Goal: Task Accomplishment & Management: Manage account settings

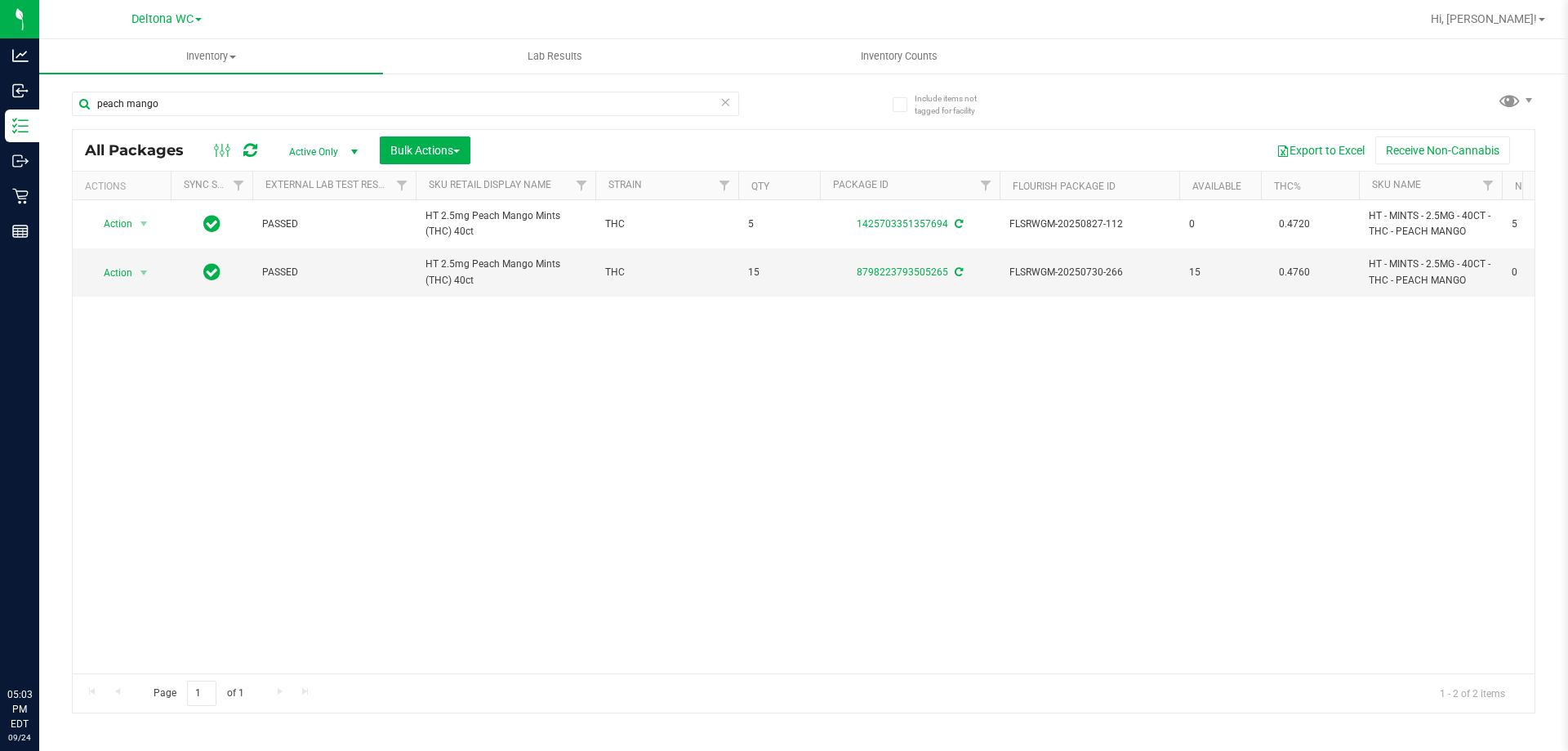
click at [263, 91] on input "peach mango" at bounding box center [405, 103] width 667 height 24
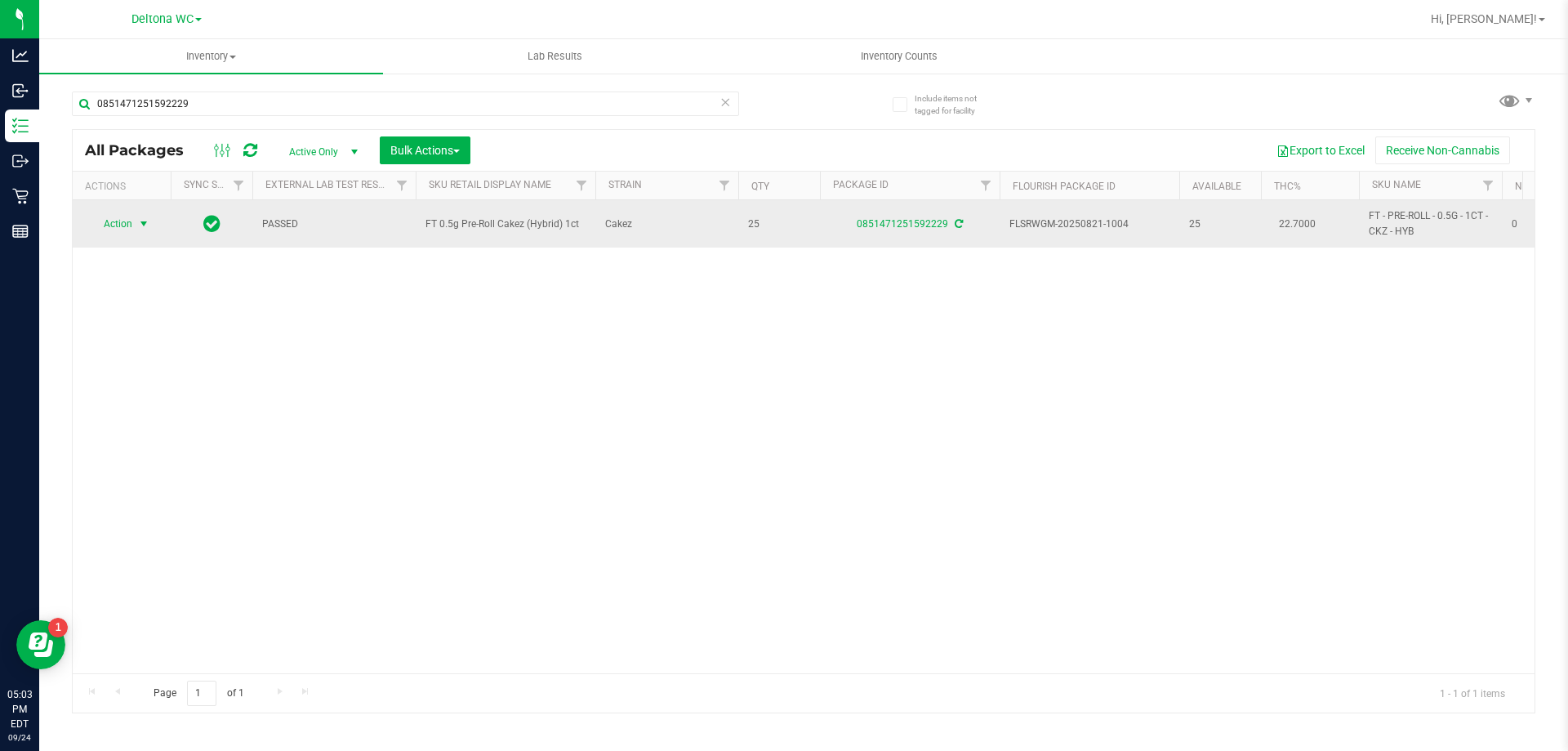
click at [129, 234] on span "Action" at bounding box center [111, 223] width 44 height 23
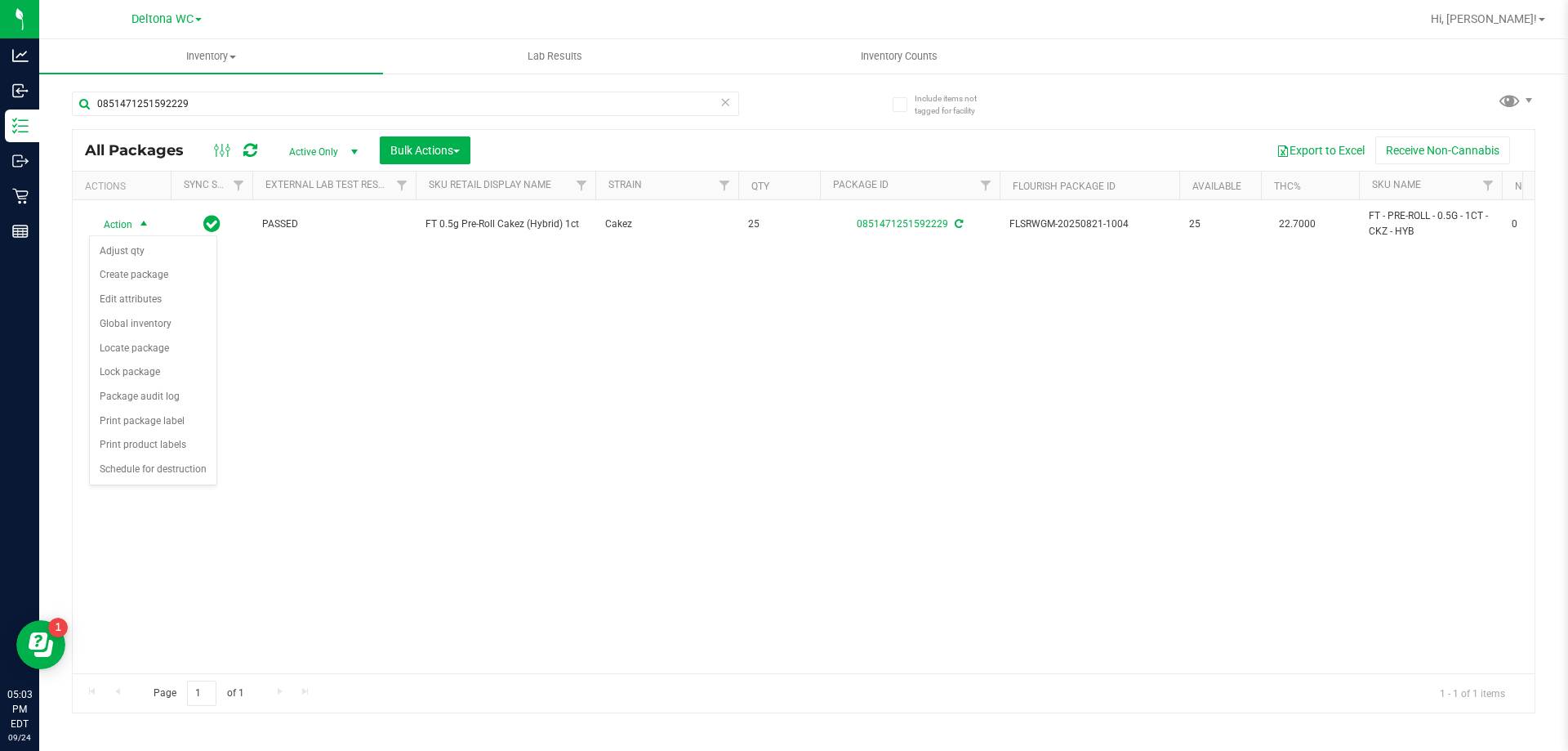
drag, startPoint x: 457, startPoint y: 385, endPoint x: 469, endPoint y: 390, distance: 13.0
click at [457, 385] on div "Action Action Adjust qty Create package Edit attributes Global inventory Locate…" at bounding box center [803, 437] width 1462 height 473
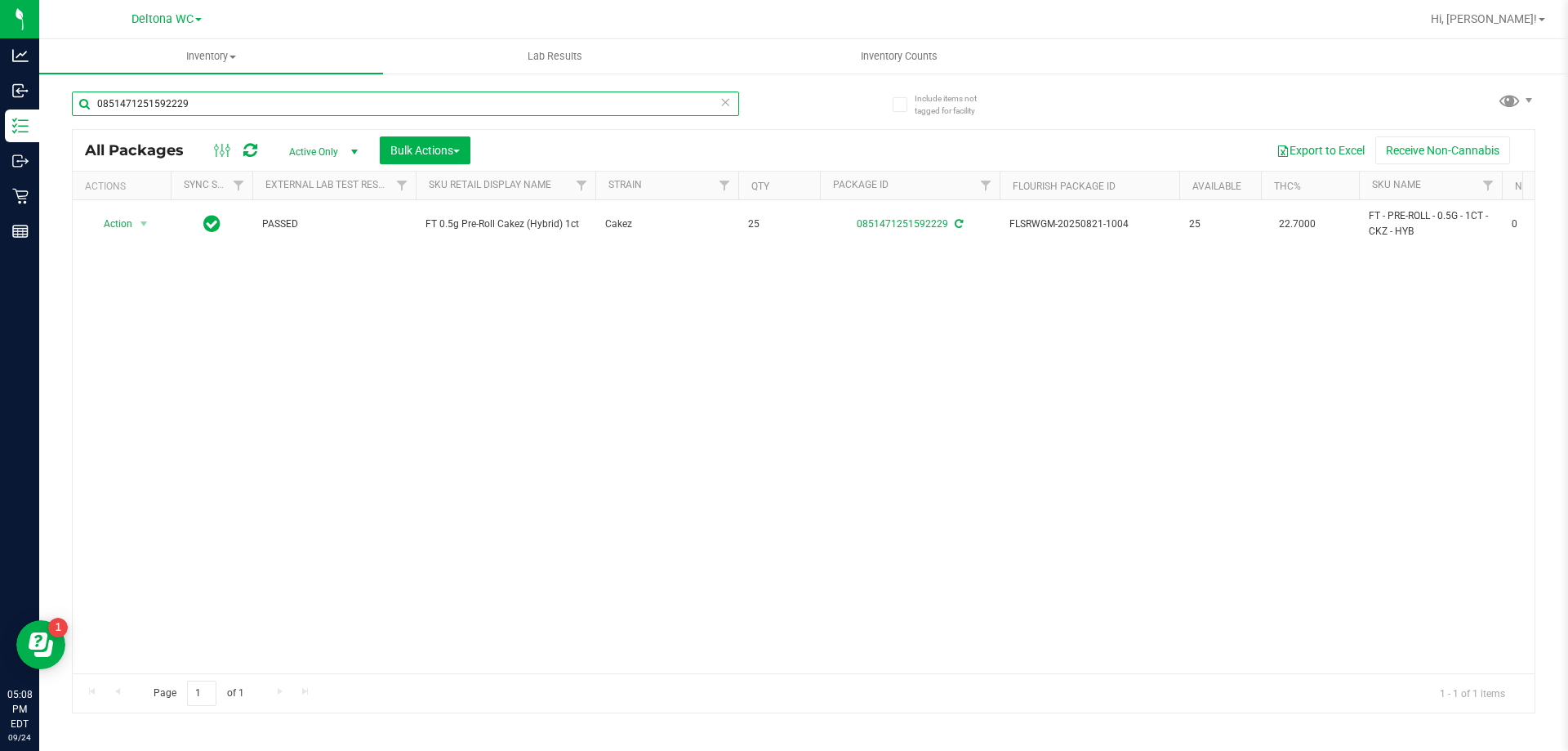
click at [262, 104] on input "0851471251592229" at bounding box center [405, 103] width 667 height 24
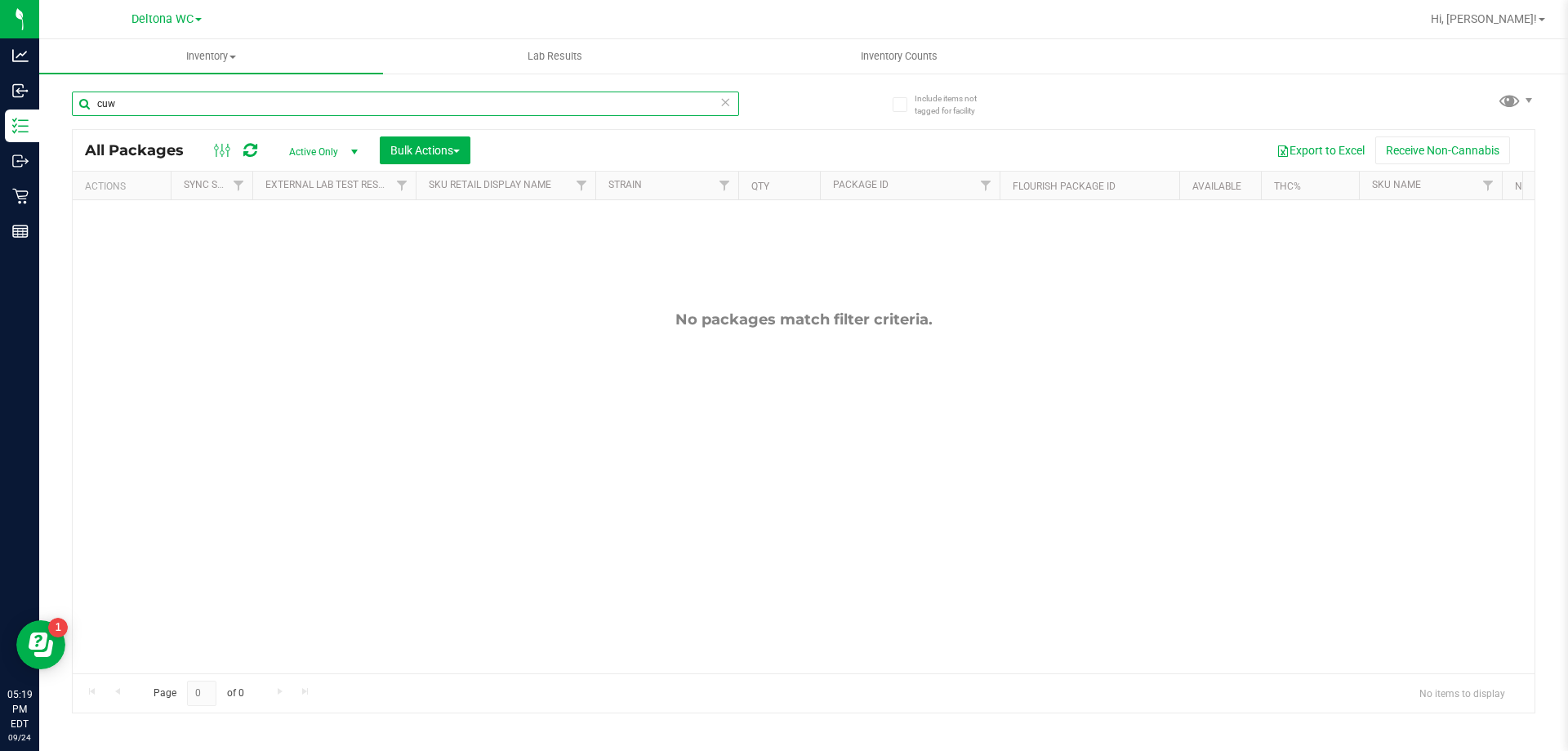
click at [244, 102] on input "cuw" at bounding box center [405, 103] width 667 height 24
type input "stw"
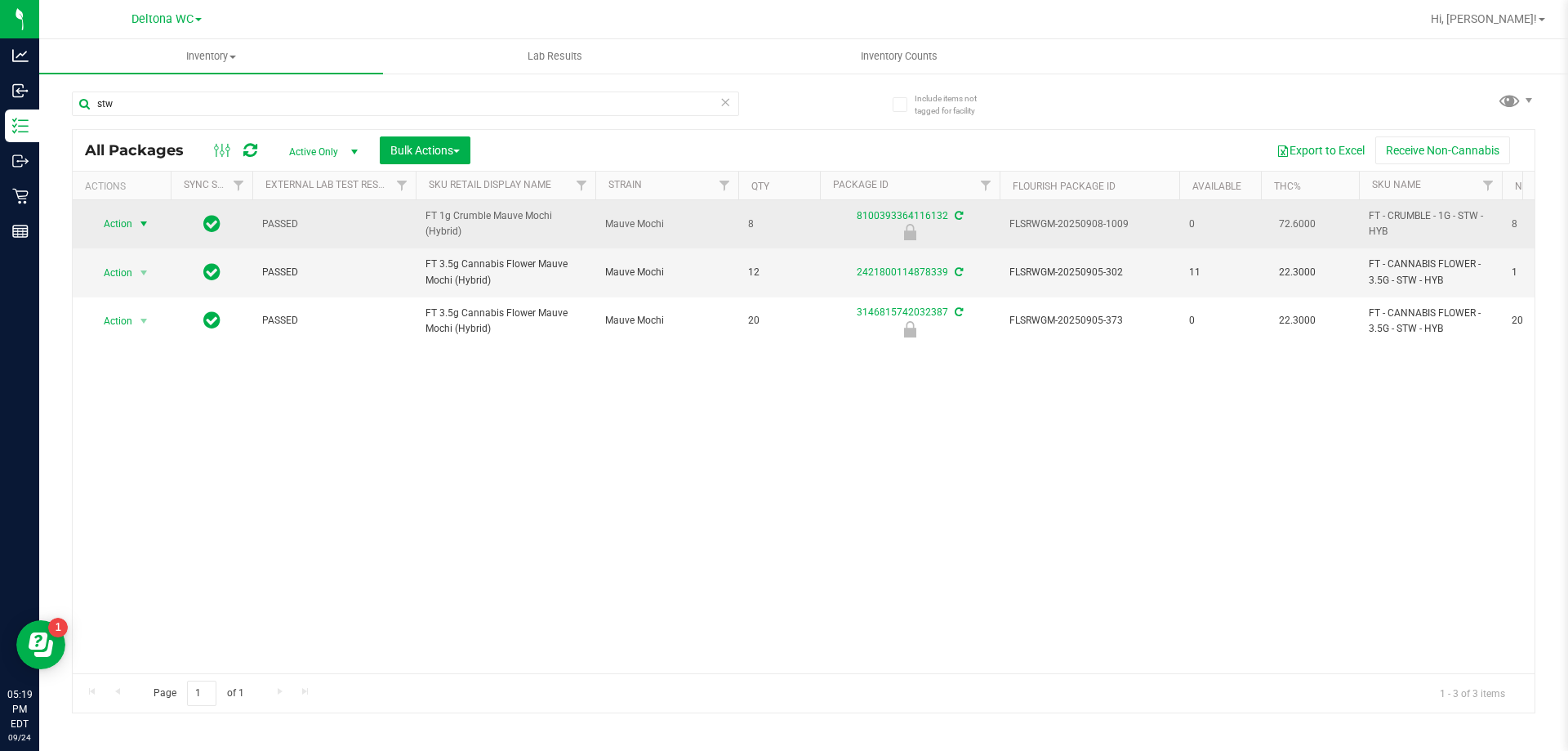
click at [138, 222] on span "select" at bounding box center [144, 224] width 13 height 13
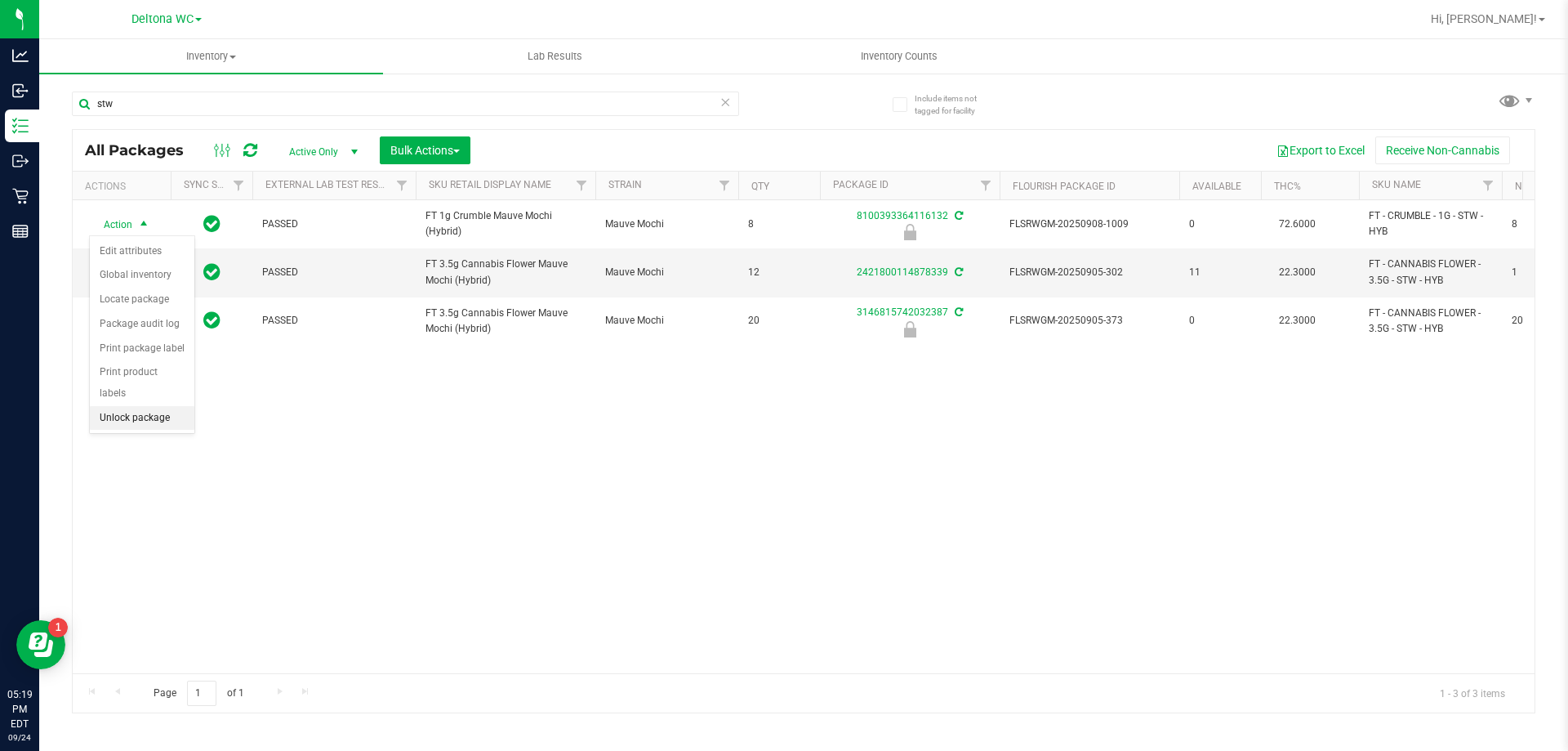
click at [156, 406] on li "Unlock package" at bounding box center [142, 419] width 104 height 24
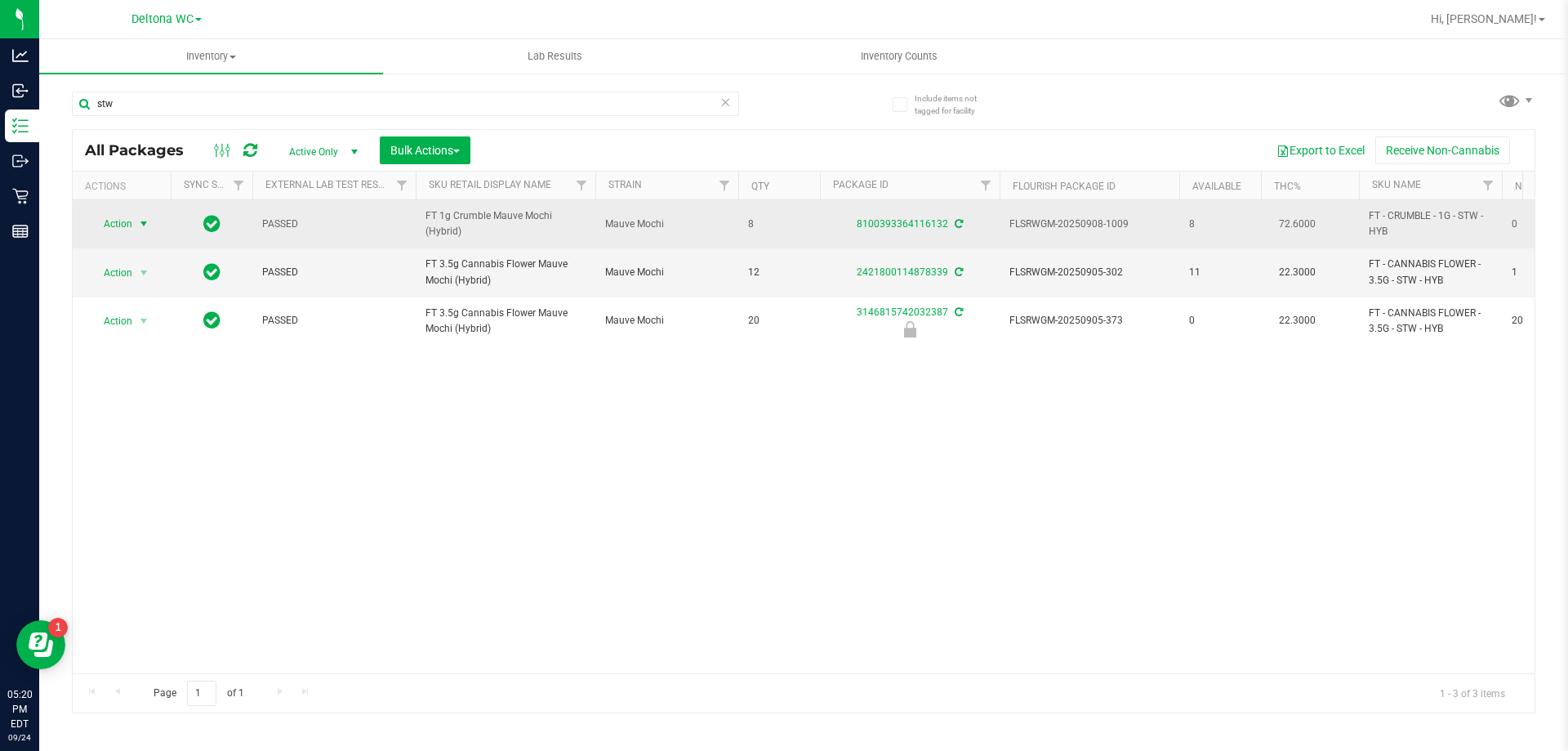
click at [138, 217] on span "select" at bounding box center [145, 223] width 21 height 23
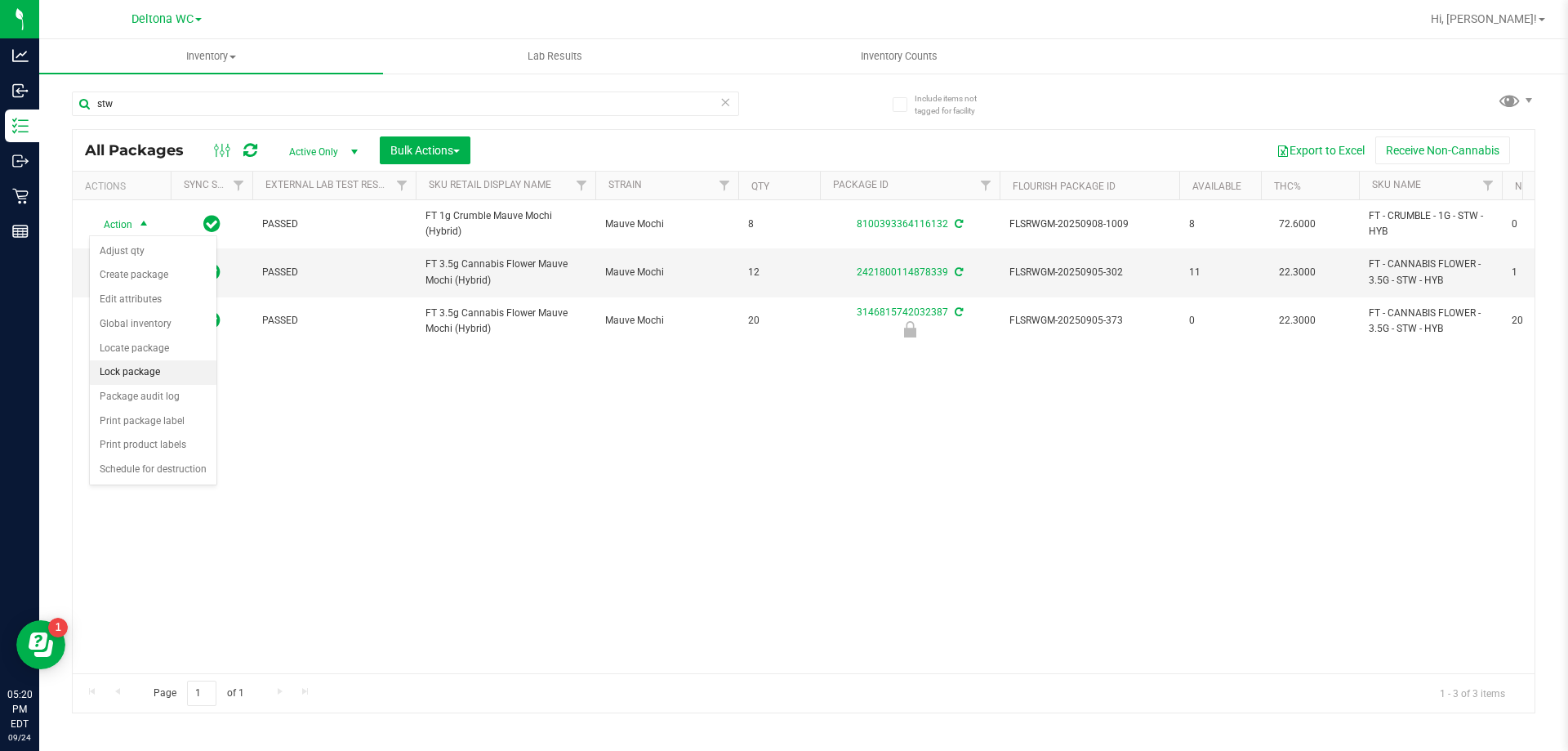
click at [167, 368] on li "Lock package" at bounding box center [153, 373] width 127 height 24
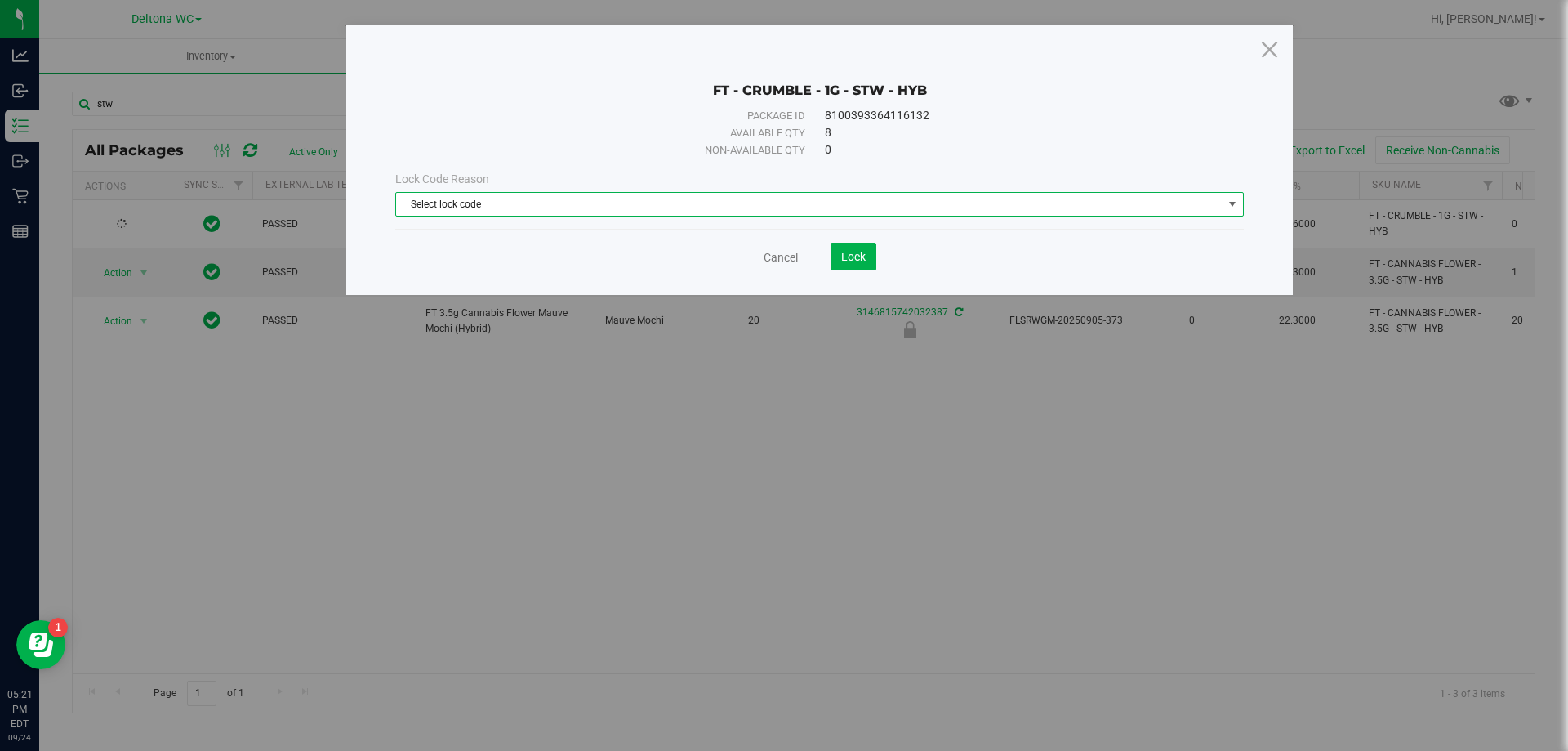
click at [498, 211] on span "Select lock code" at bounding box center [809, 204] width 827 height 23
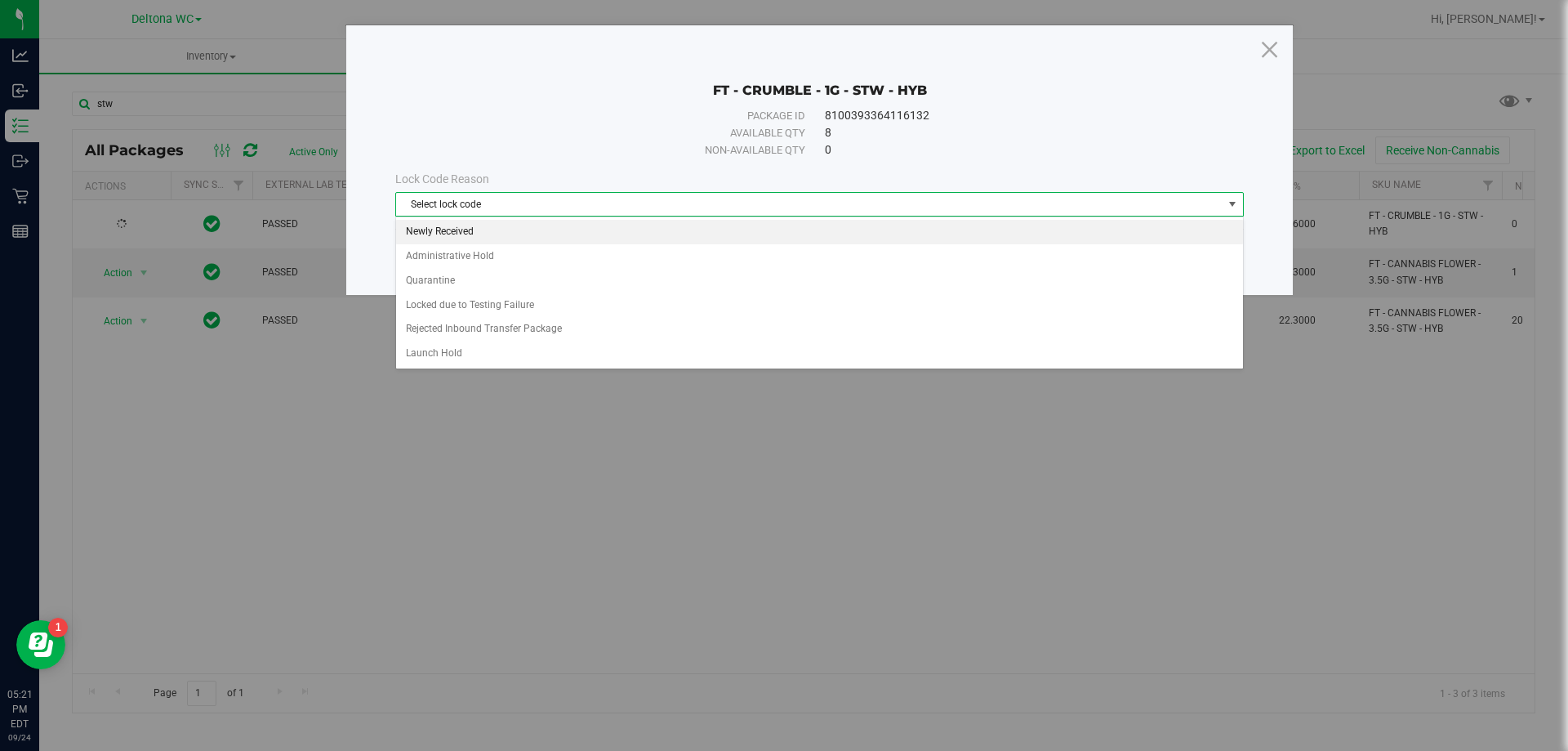
click at [517, 237] on li "Newly Received" at bounding box center [819, 232] width 847 height 24
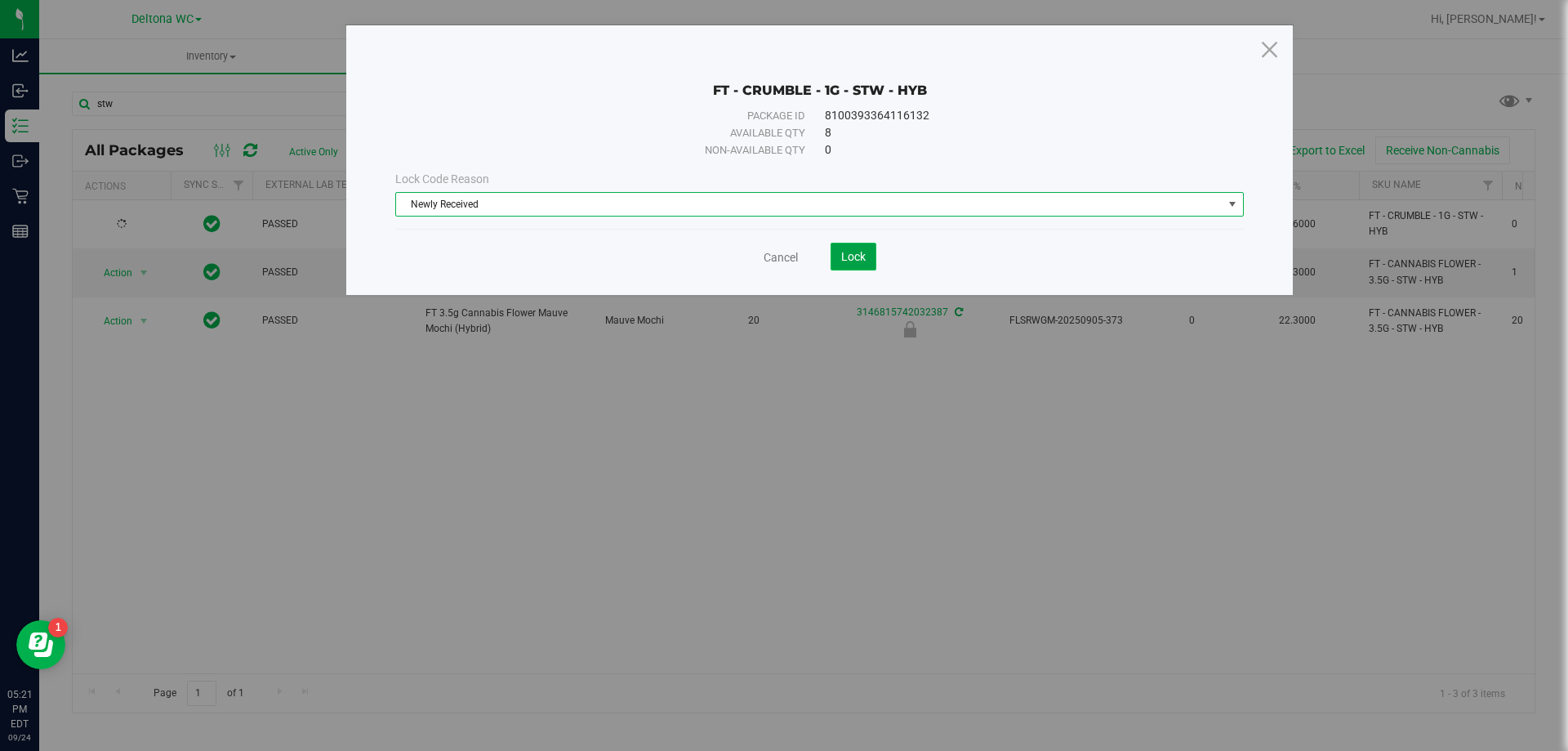
click at [840, 252] on button "Lock" at bounding box center [853, 257] width 46 height 28
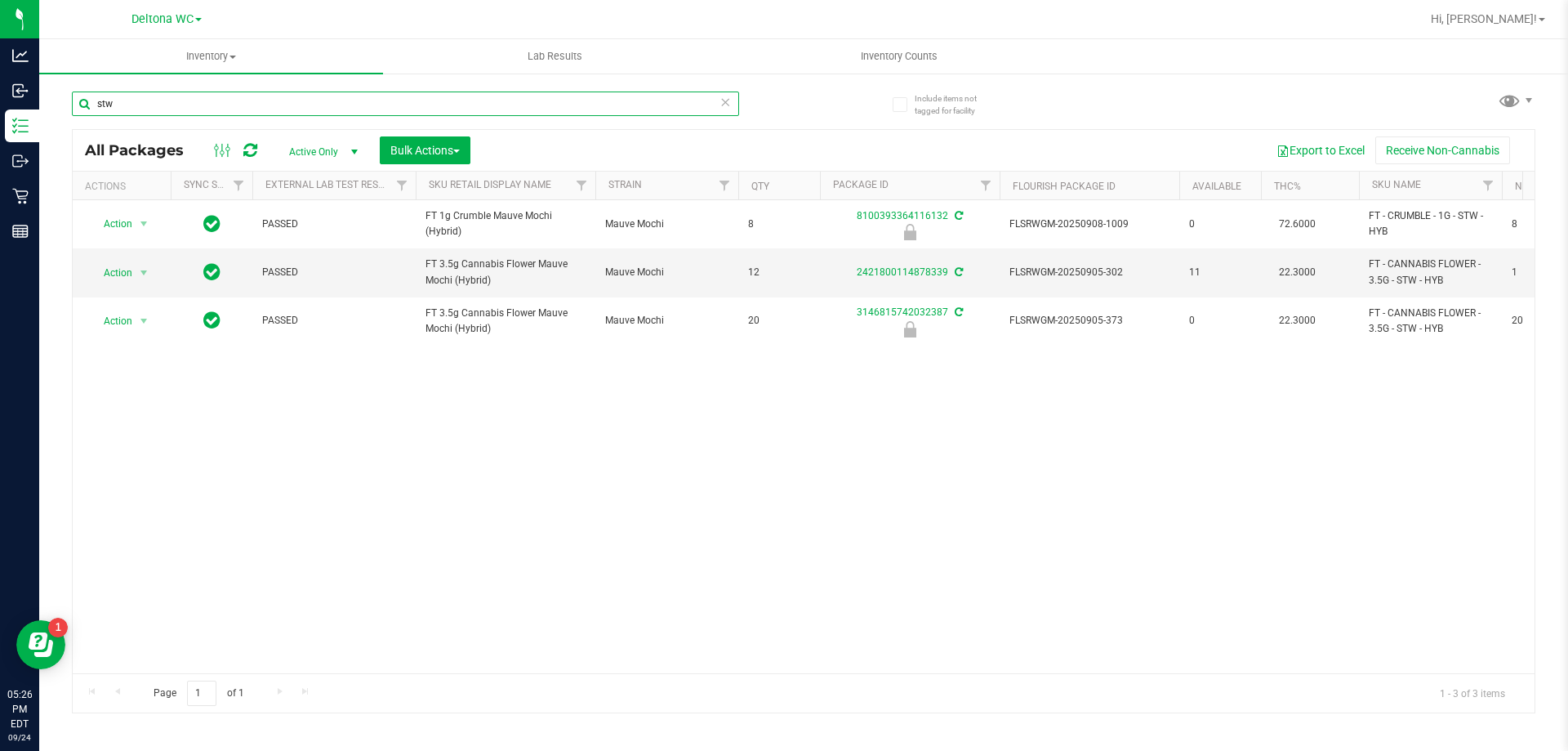
click at [207, 93] on input "stw" at bounding box center [405, 103] width 667 height 24
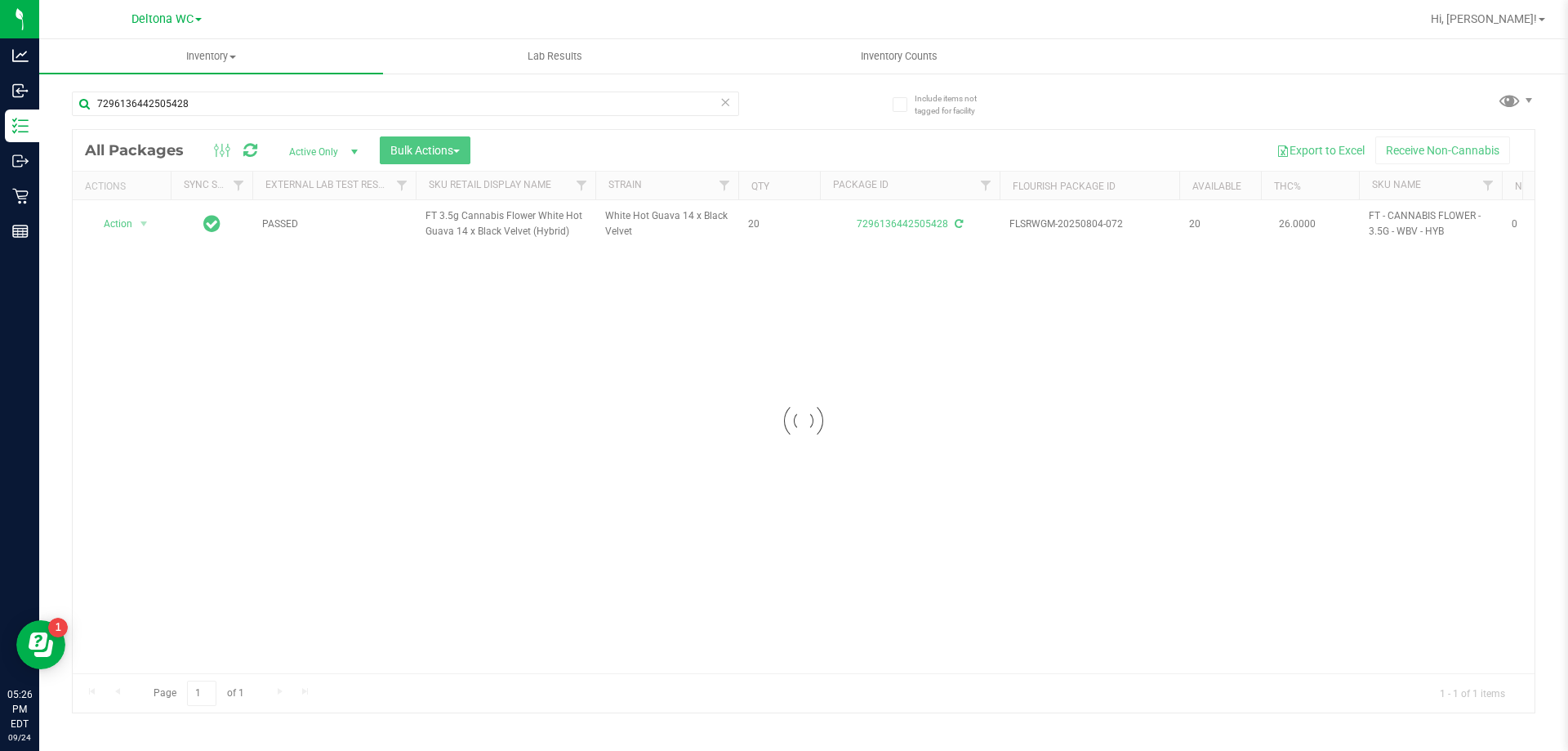
click at [145, 221] on div at bounding box center [803, 421] width 1462 height 583
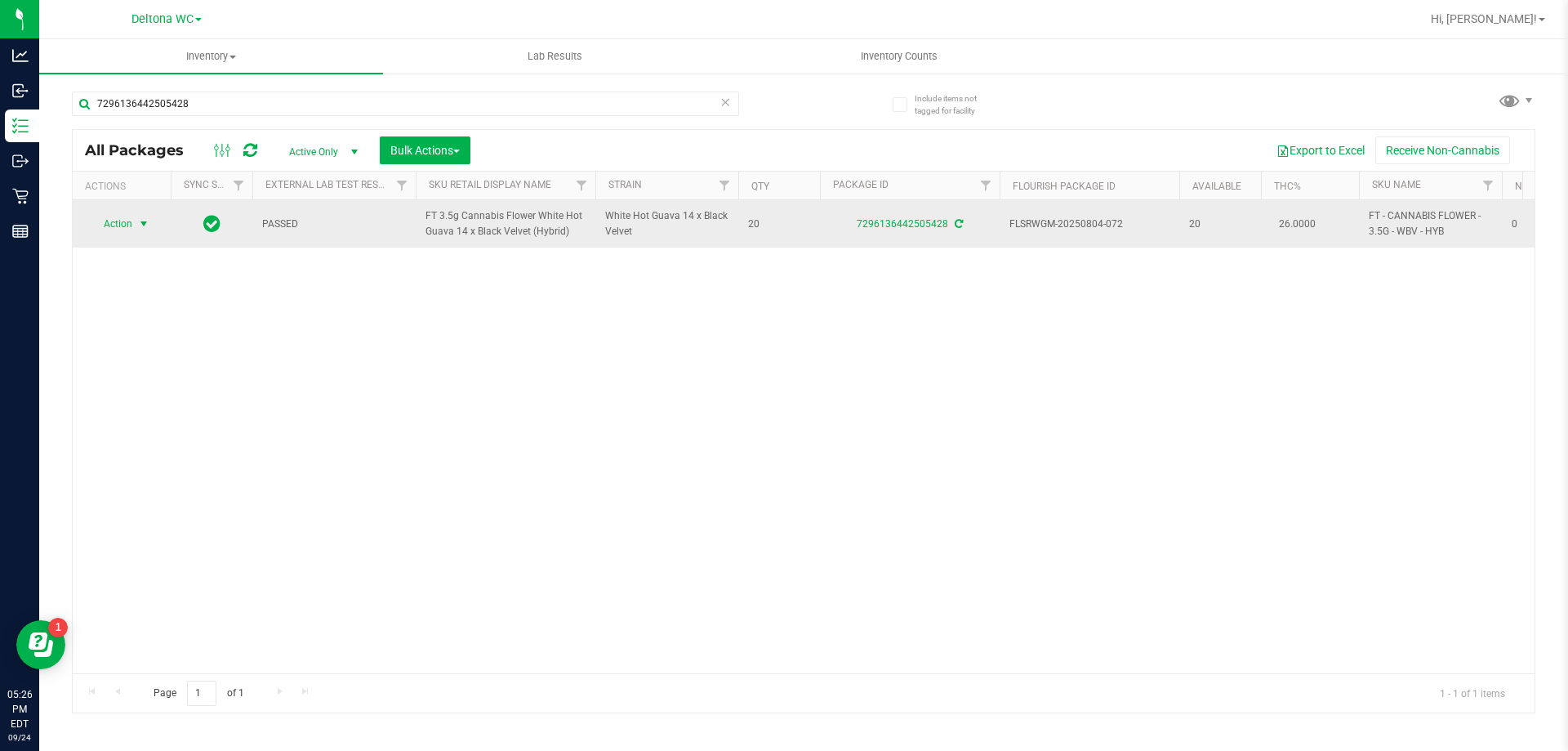
click at [145, 221] on span "select" at bounding box center [144, 224] width 13 height 13
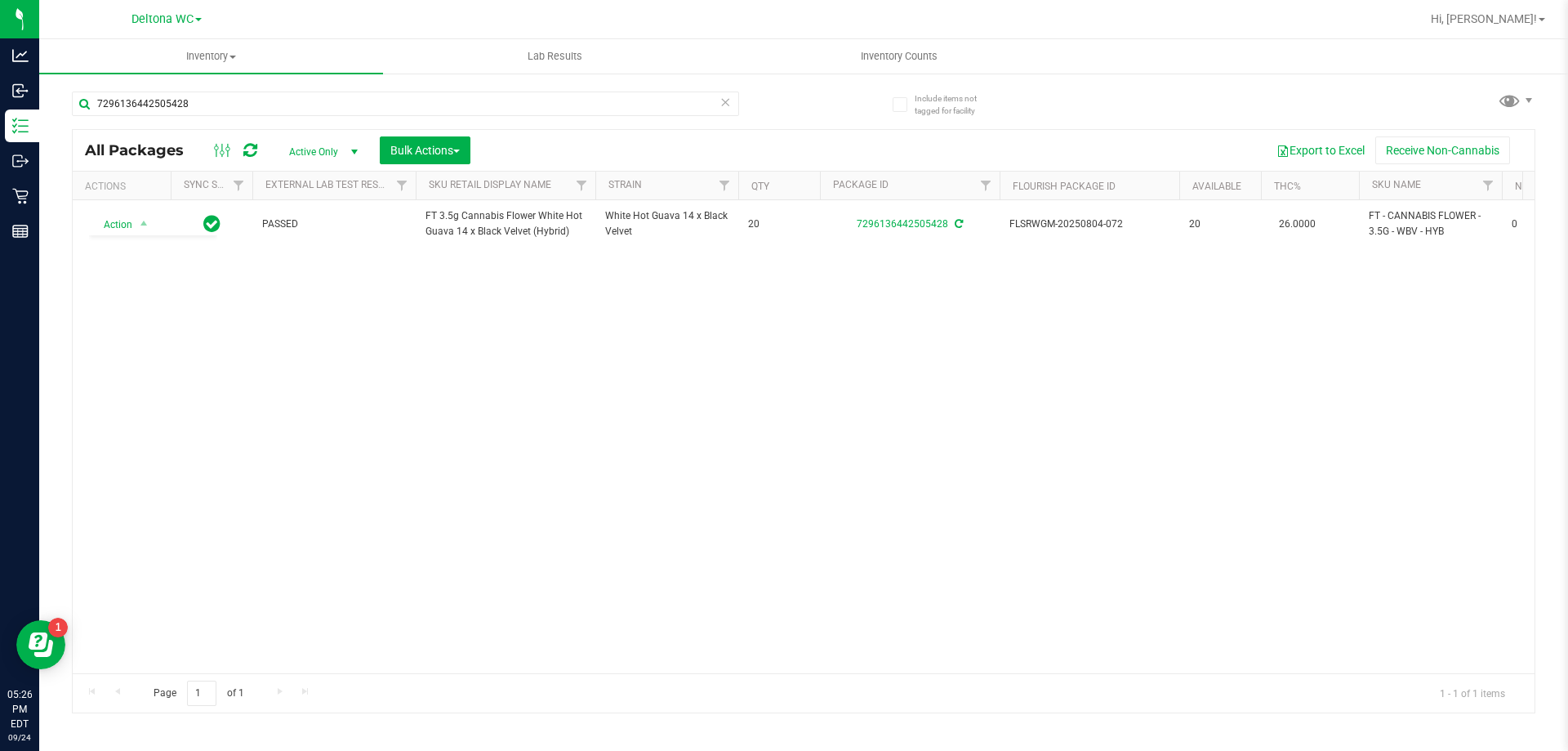
click at [771, 376] on div "Action Action Adjust qty Create package Edit attributes Global inventory Locate…" at bounding box center [803, 437] width 1462 height 473
click at [245, 106] on input "7296136442505428" at bounding box center [405, 103] width 667 height 24
type input "mfu"
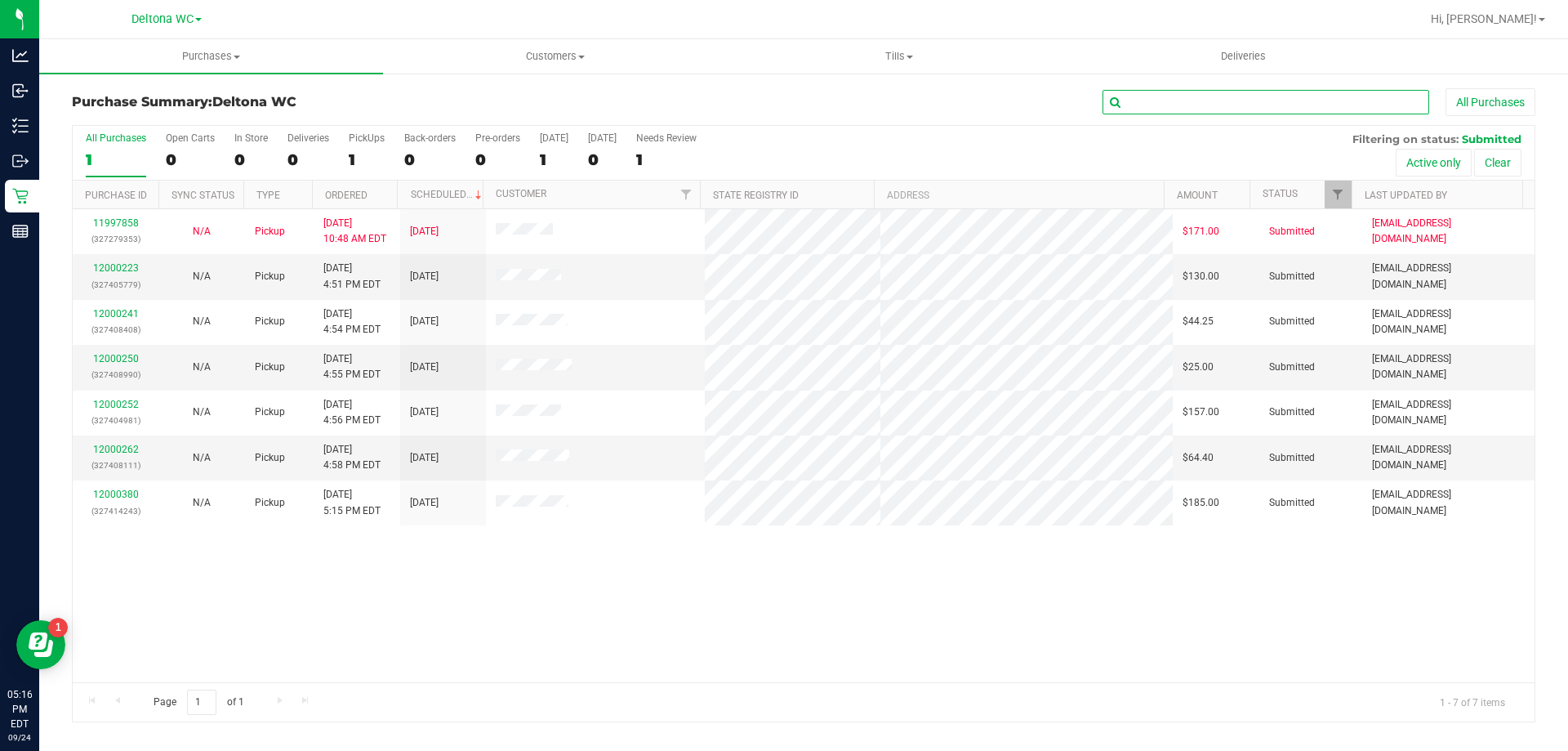
click at [1282, 111] on input "text" at bounding box center [1266, 102] width 327 height 24
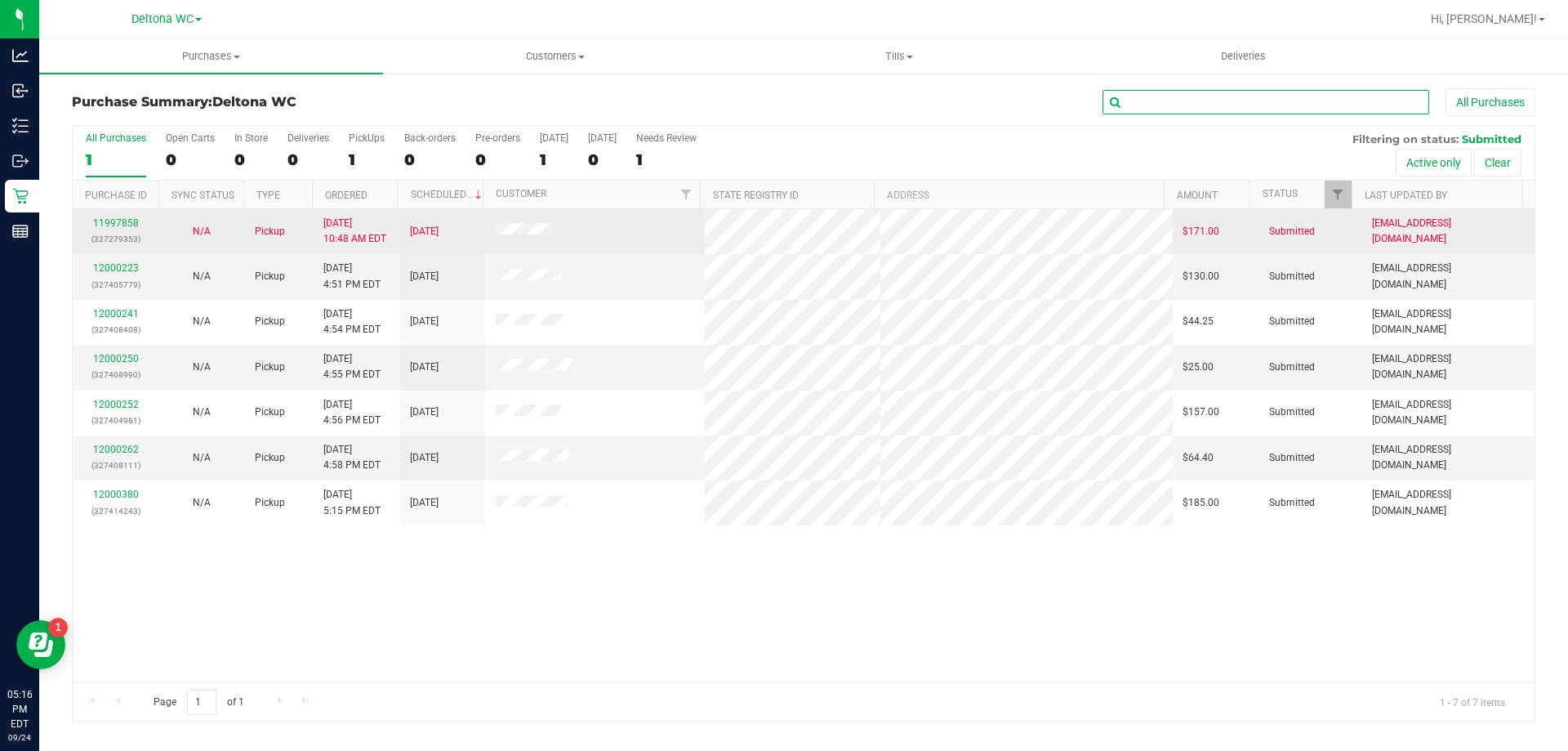
paste input "12000252"
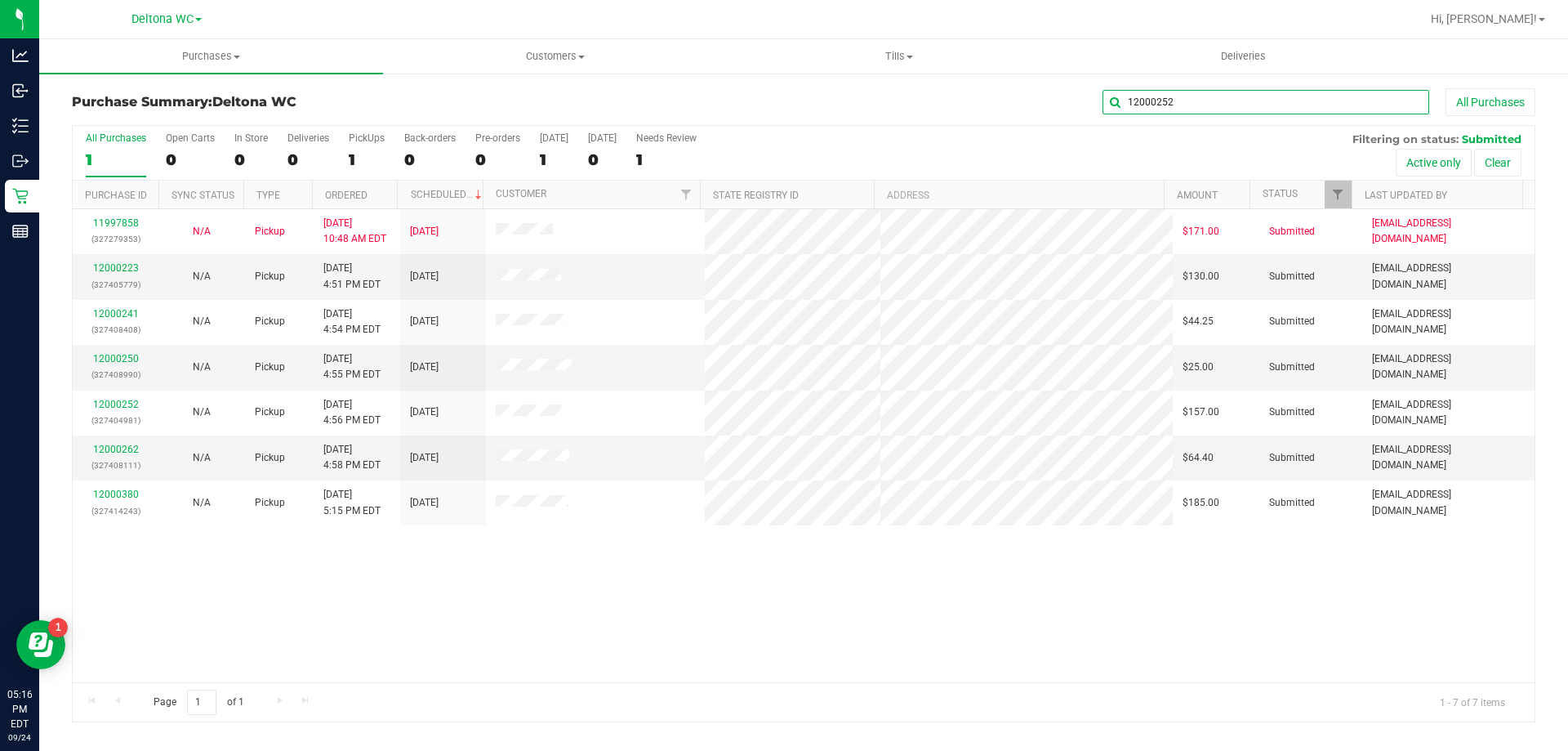
type input "12000252"
click at [1346, 193] on link "Filter" at bounding box center [1338, 194] width 27 height 28
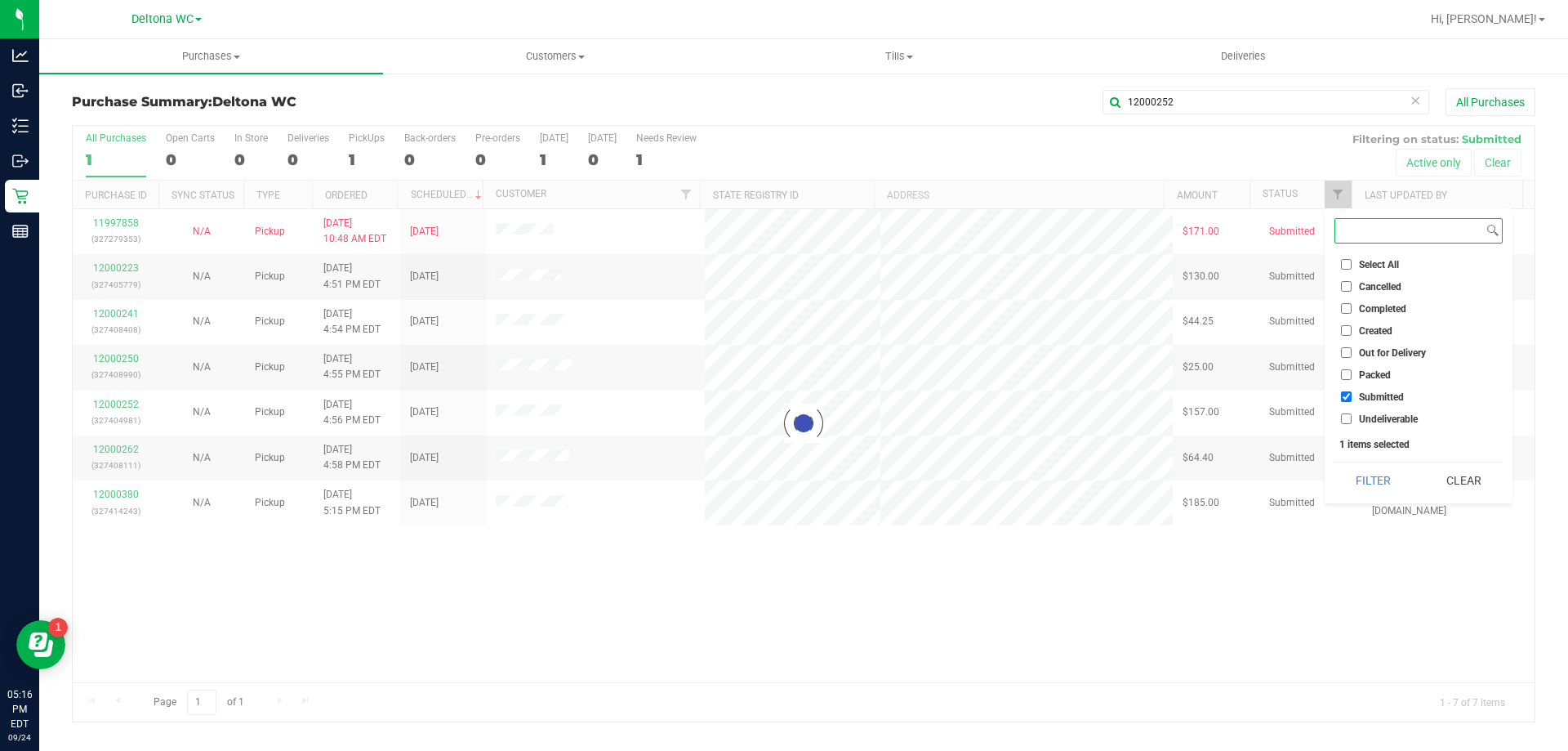
checkbox input "true"
click at [1378, 370] on span "Packed" at bounding box center [1375, 375] width 32 height 9
click at [1352, 369] on input "Packed" at bounding box center [1346, 374] width 10 height 10
checkbox input "true"
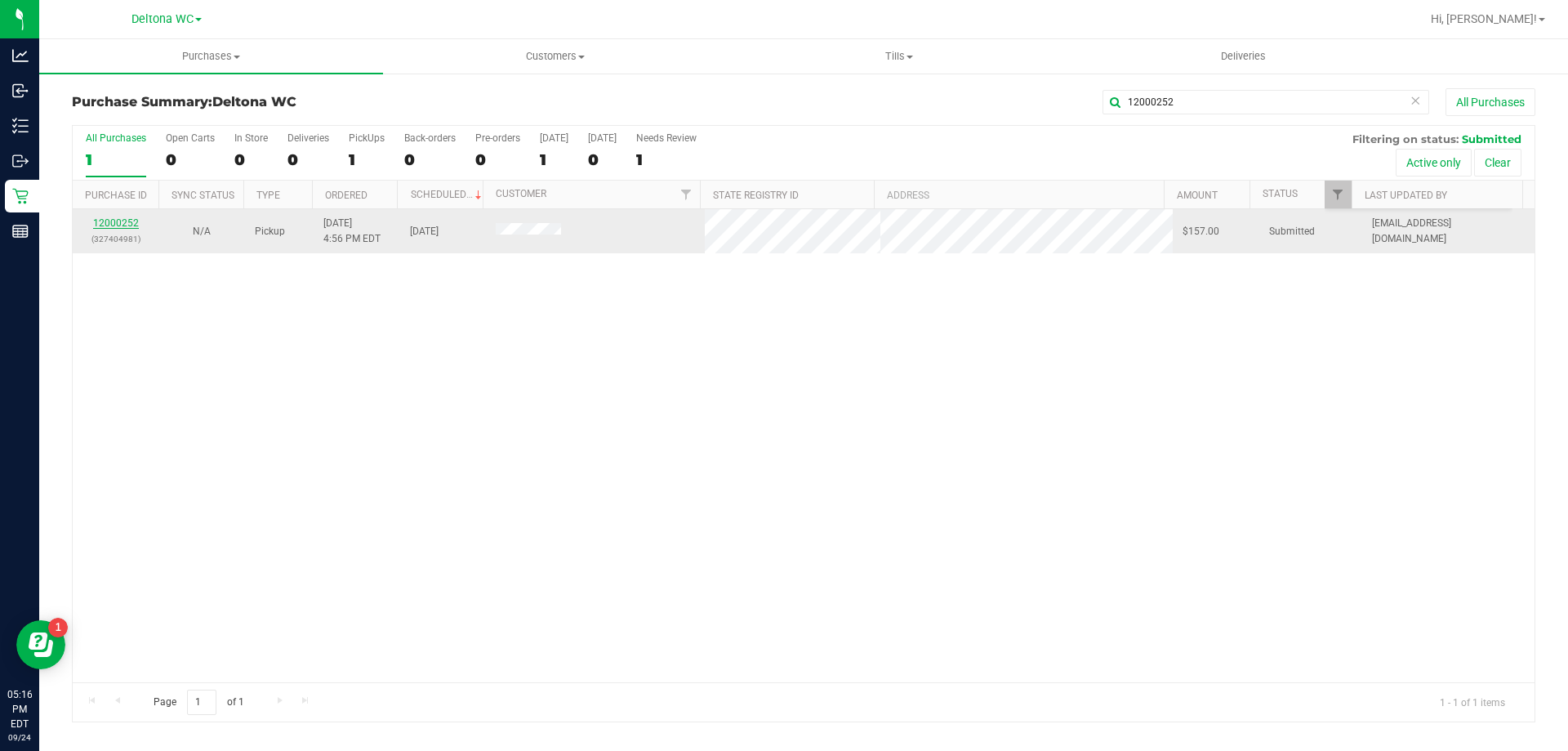
click at [112, 222] on link "12000252" at bounding box center [115, 223] width 46 height 11
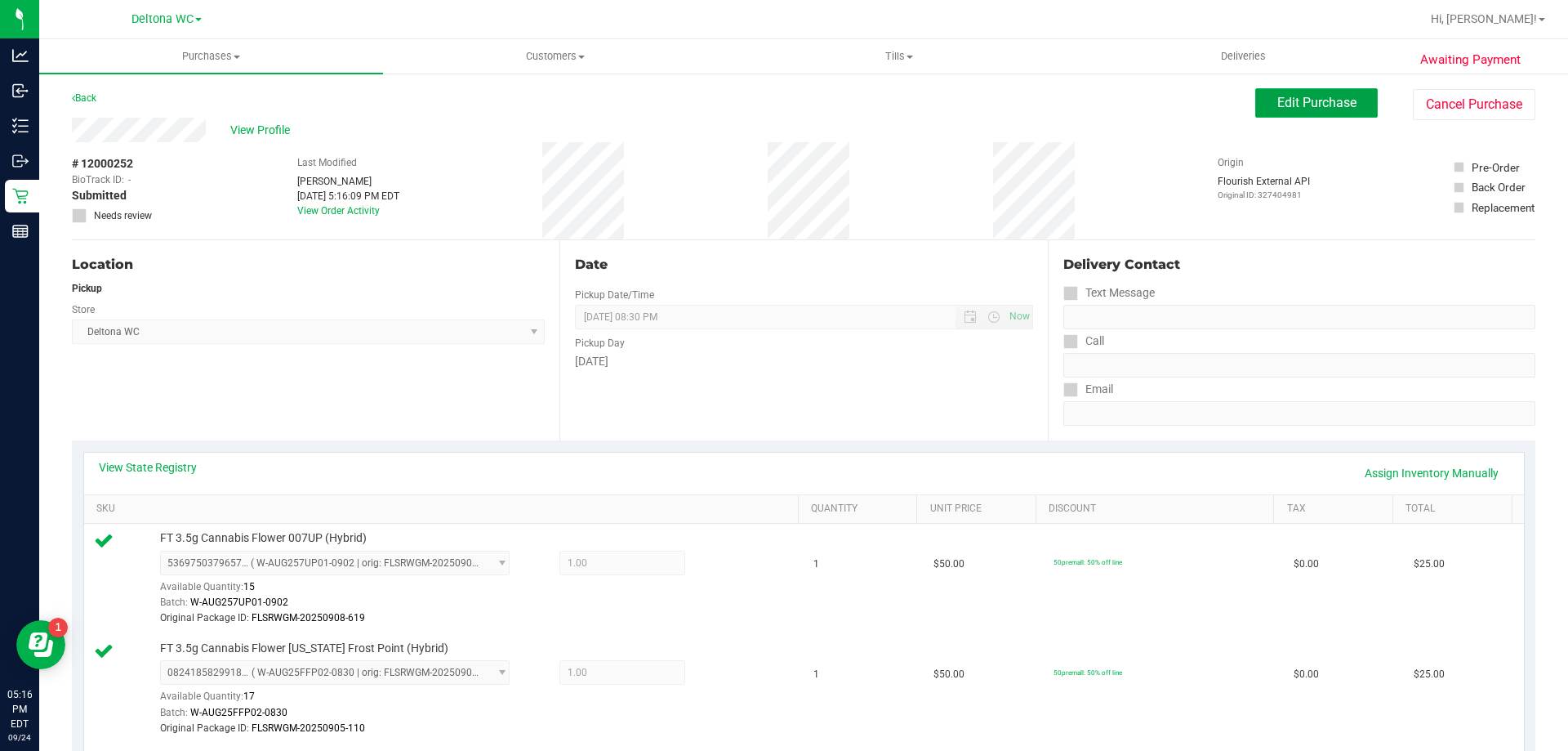
click at [1330, 104] on span "Edit Purchase" at bounding box center [1317, 102] width 79 height 16
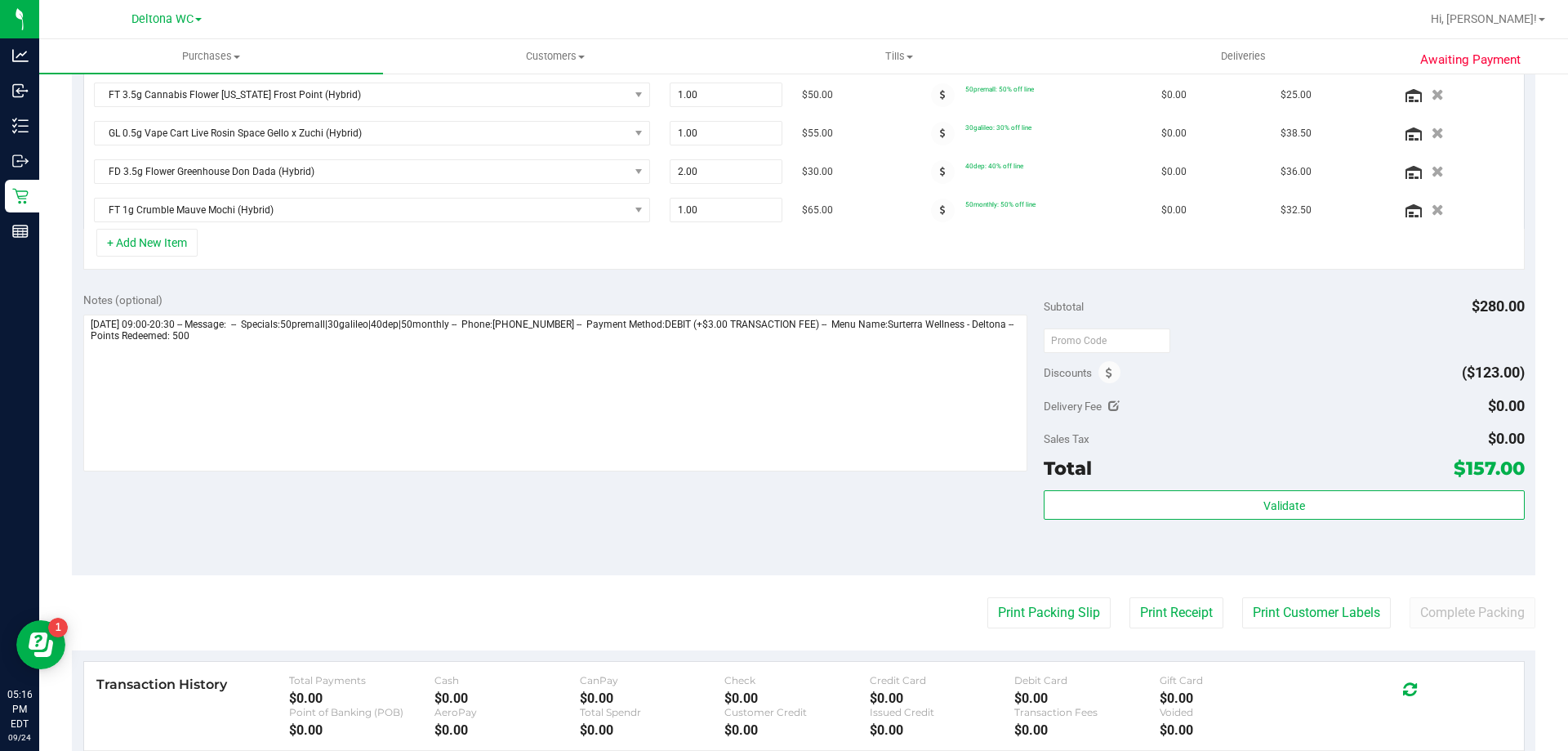
scroll to position [490, 0]
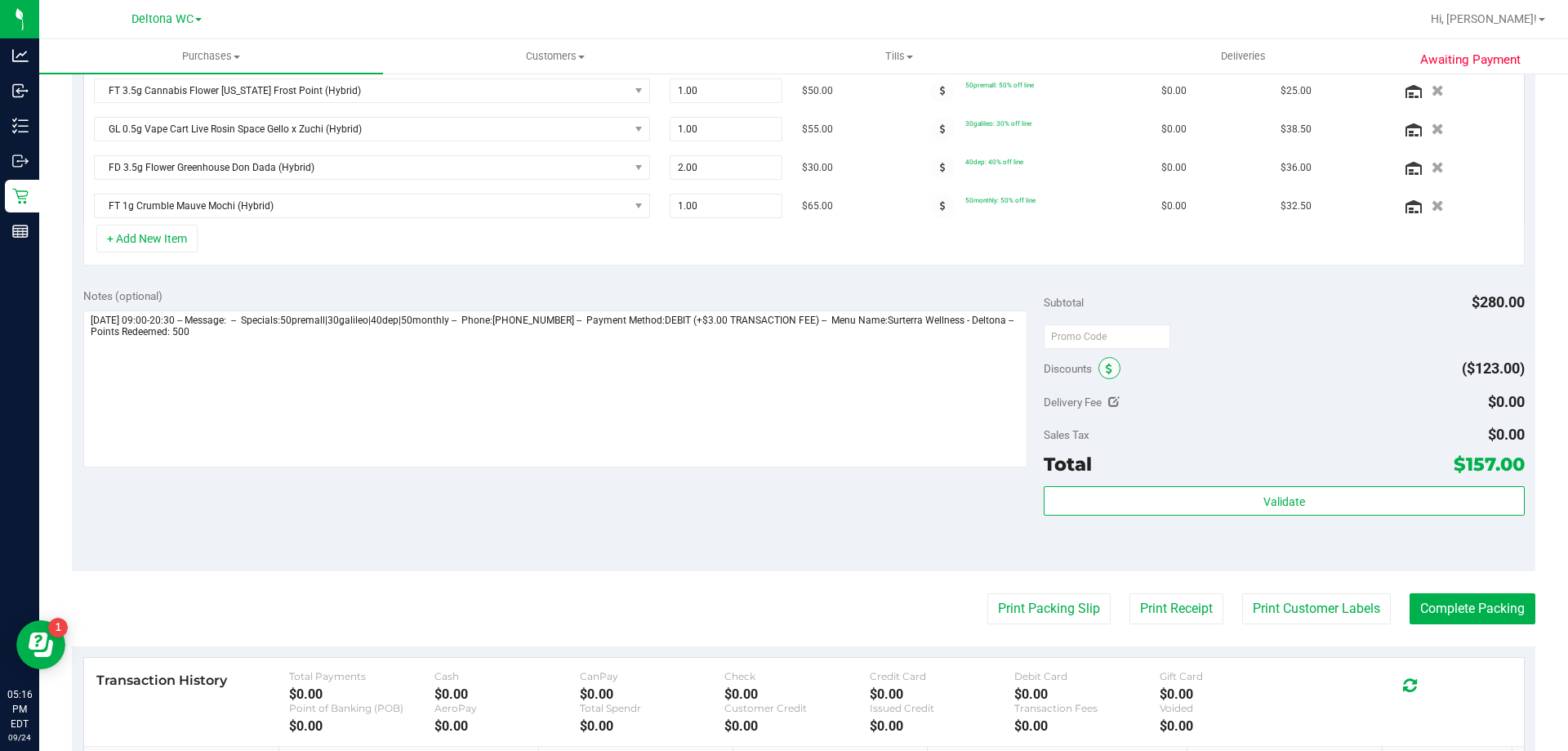
click at [1106, 366] on icon at bounding box center [1109, 369] width 7 height 11
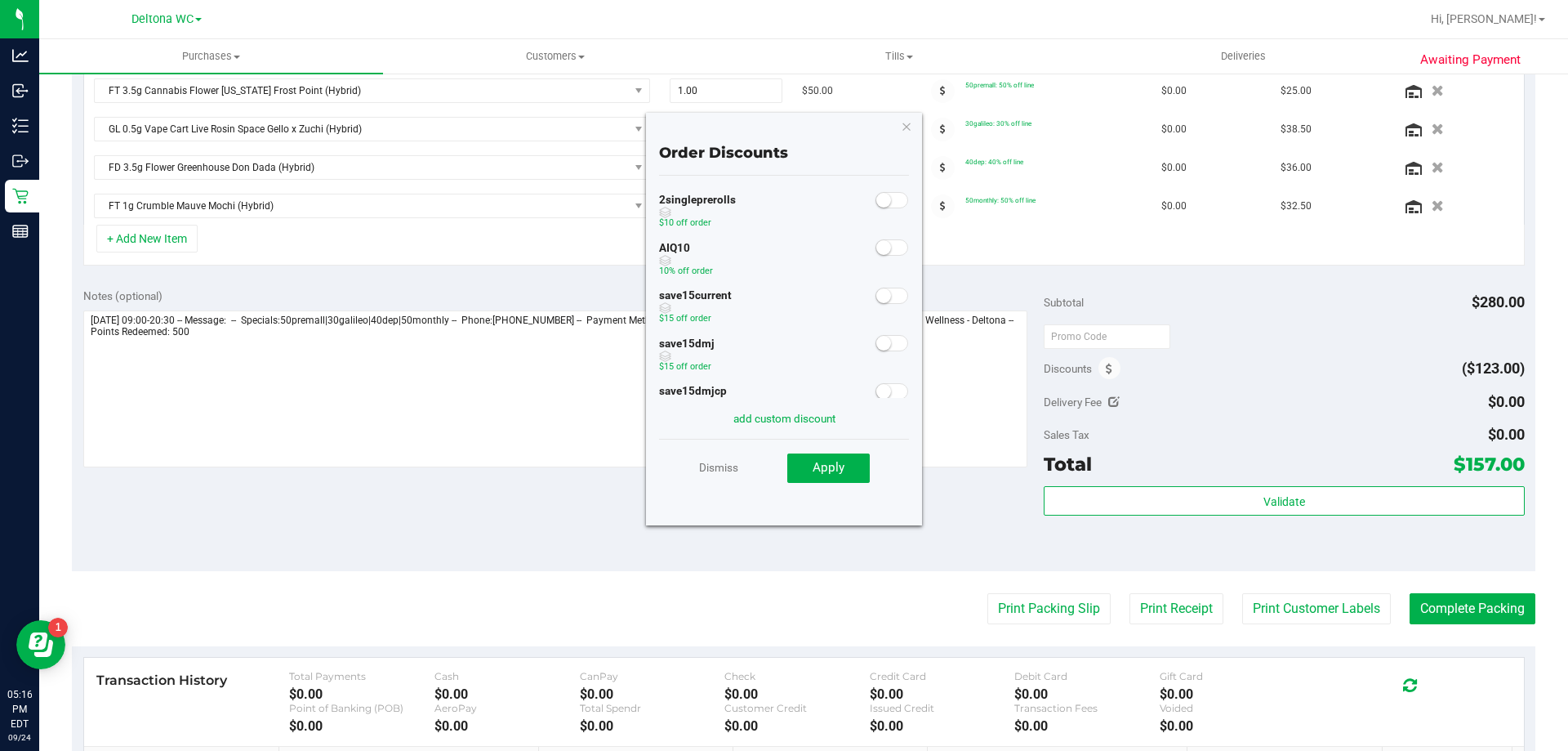
click at [886, 255] on span at bounding box center [891, 247] width 33 height 16
click at [847, 453] on div "Dismiss Apply" at bounding box center [784, 467] width 250 height 57
click at [848, 460] on button "Apply" at bounding box center [829, 467] width 83 height 29
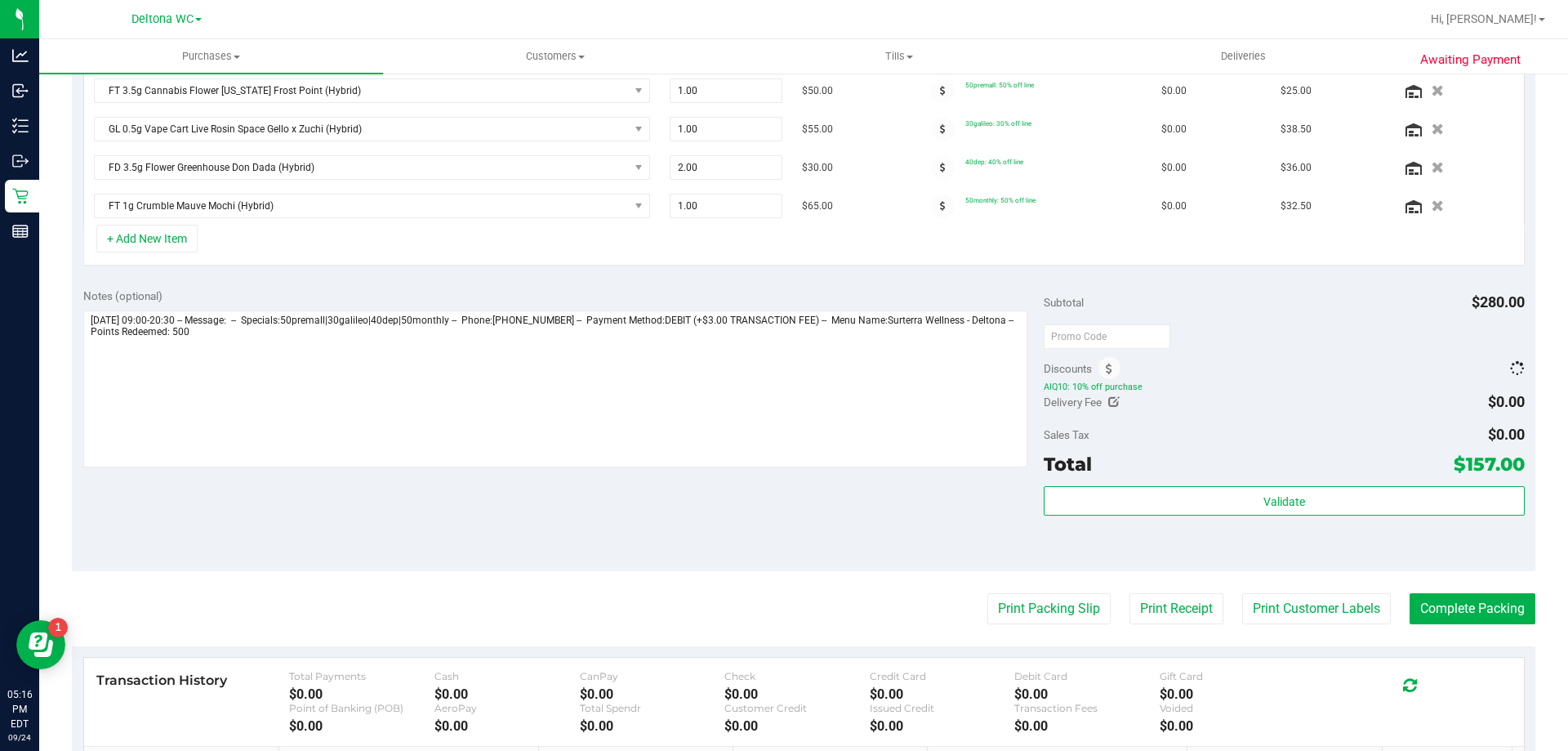
scroll to position [465, 0]
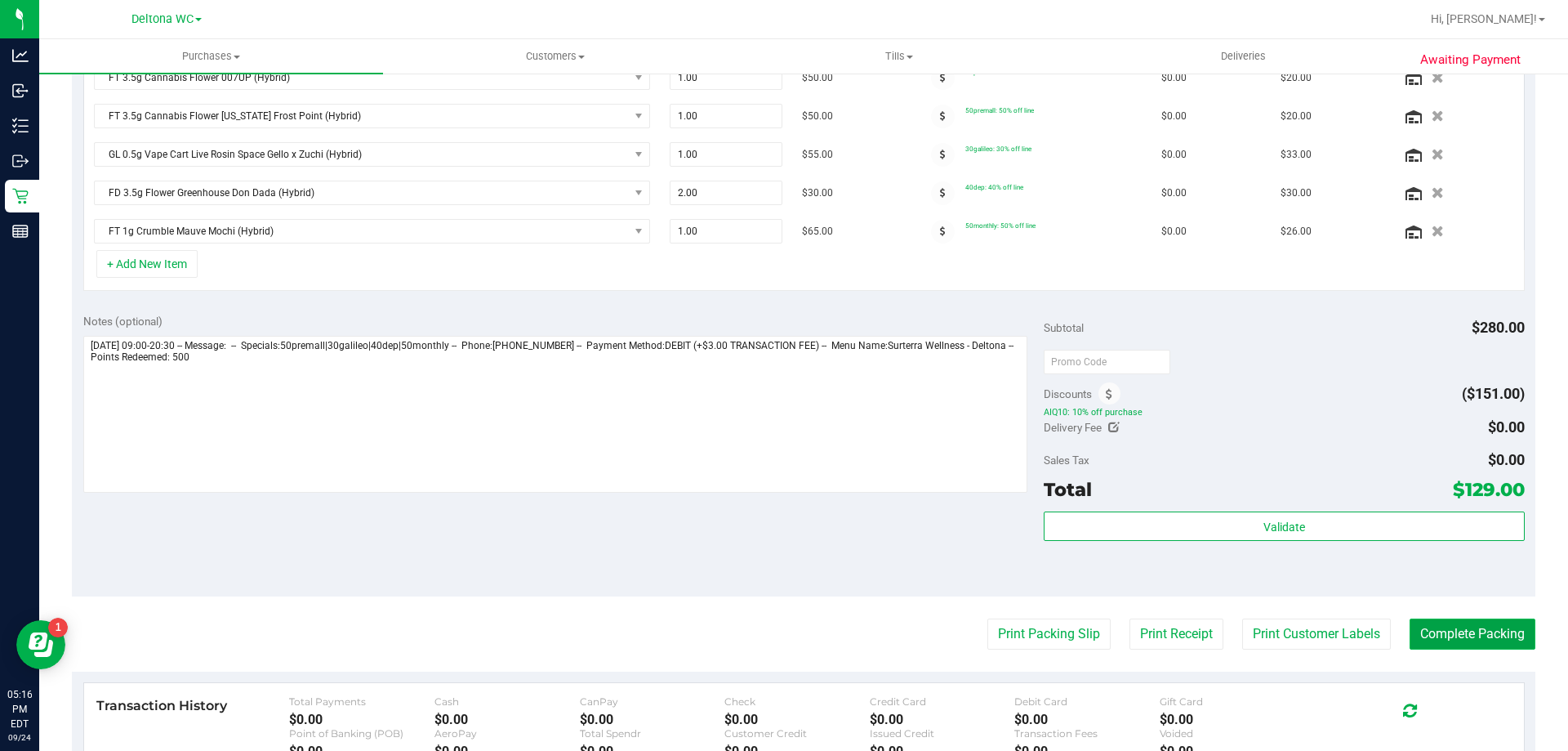
click at [1490, 625] on button "Complete Packing" at bounding box center [1472, 634] width 126 height 31
